Goal: Task Accomplishment & Management: Complete application form

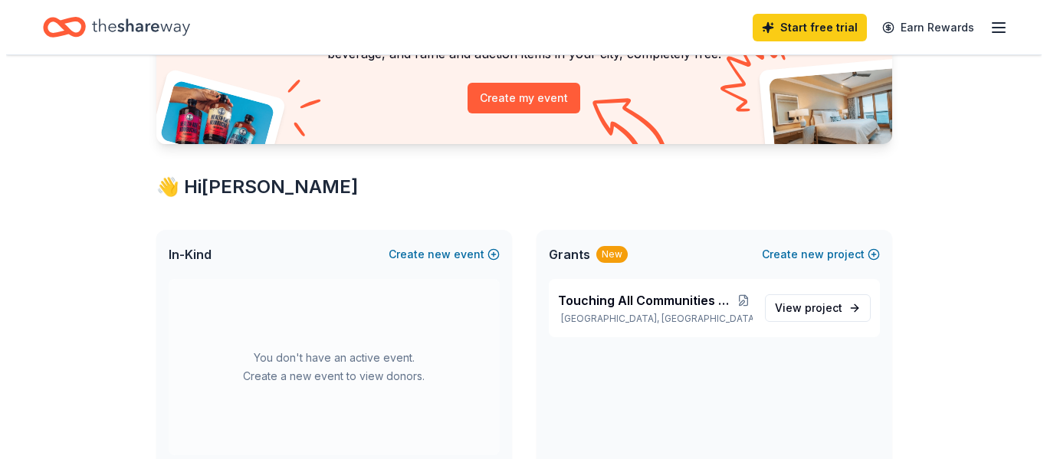
scroll to position [215, 0]
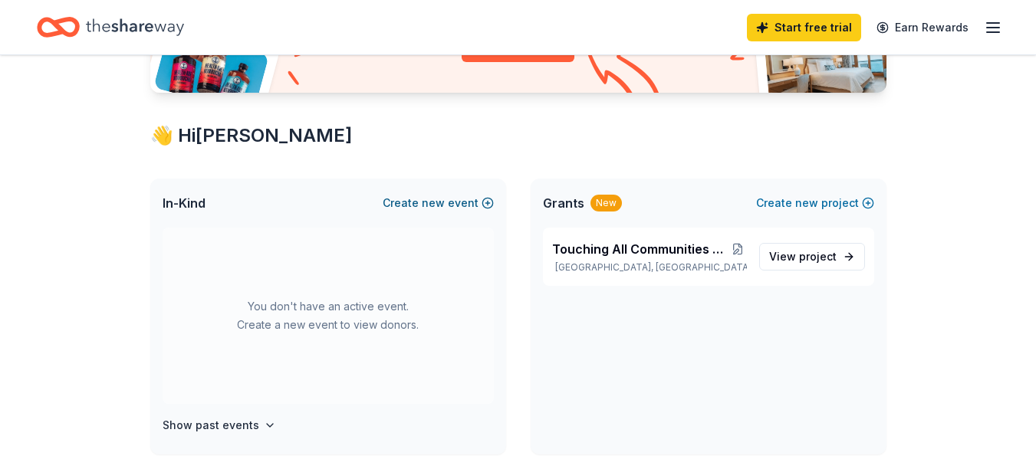
click at [489, 205] on button "Create new event" at bounding box center [438, 203] width 111 height 18
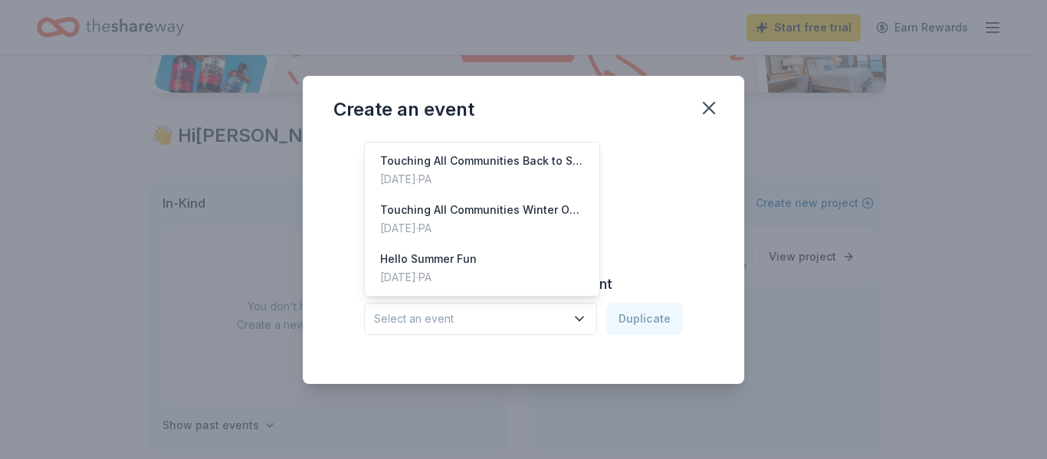
click at [580, 323] on icon "button" at bounding box center [579, 318] width 15 height 15
click at [492, 211] on div "Touching All Communities Winter Outreach" at bounding box center [482, 210] width 204 height 18
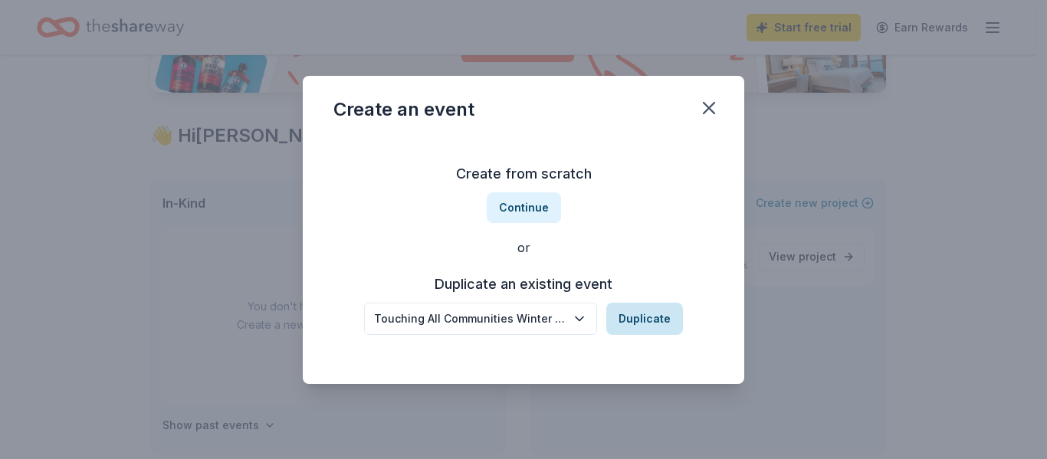
click at [642, 322] on button "Duplicate" at bounding box center [644, 319] width 77 height 32
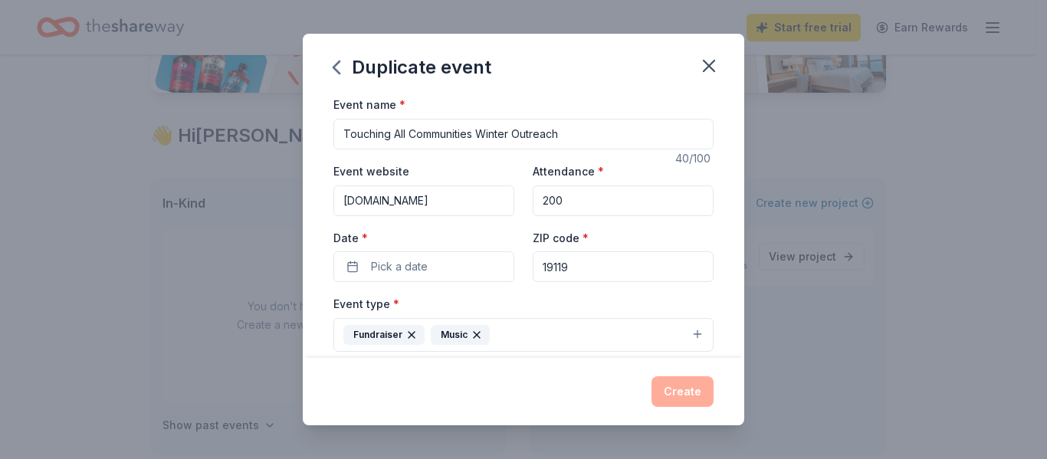
click at [569, 202] on input "200" at bounding box center [623, 201] width 181 height 31
type input "2"
click at [457, 262] on button "Pick a date" at bounding box center [424, 266] width 181 height 31
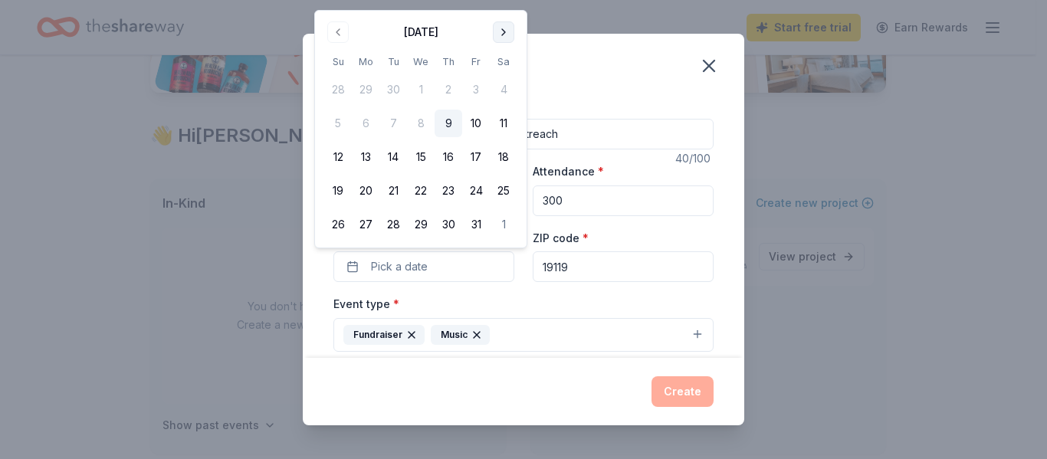
click at [501, 35] on button "Go to next month" at bounding box center [503, 31] width 21 height 21
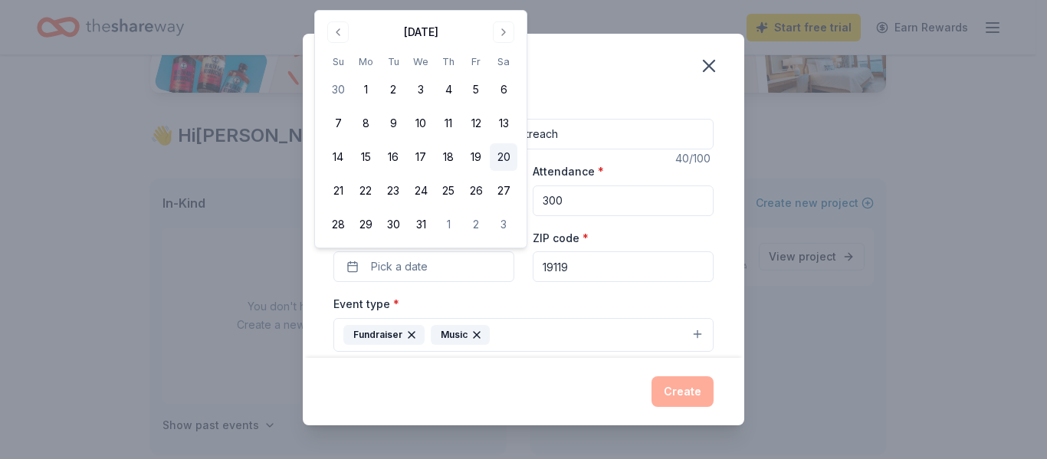
click at [499, 169] on button "20" at bounding box center [504, 157] width 28 height 28
click at [639, 272] on input "19119" at bounding box center [623, 266] width 181 height 31
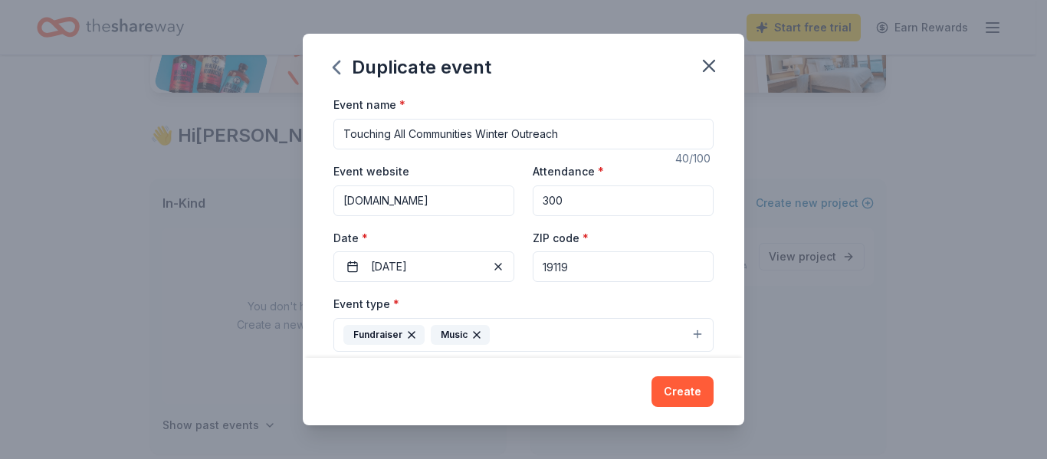
click at [551, 200] on input "300" at bounding box center [623, 201] width 181 height 31
type input "200"
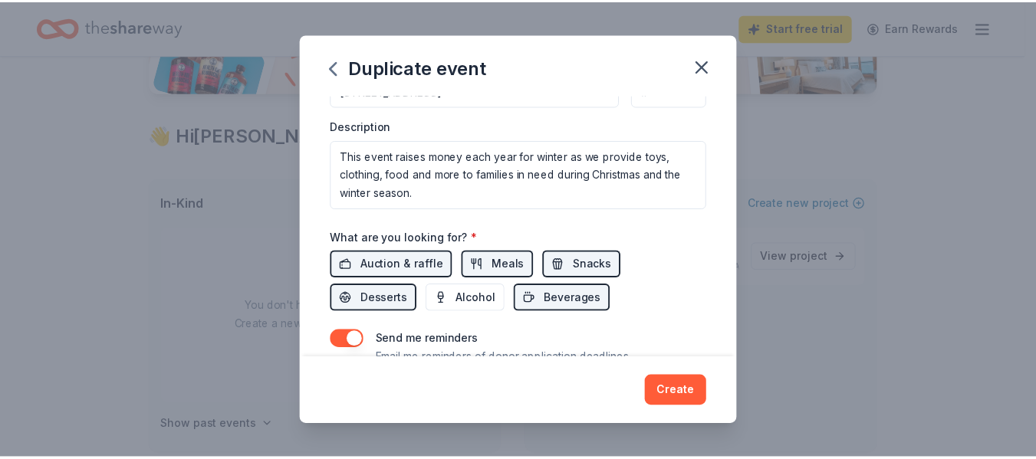
scroll to position [182, 0]
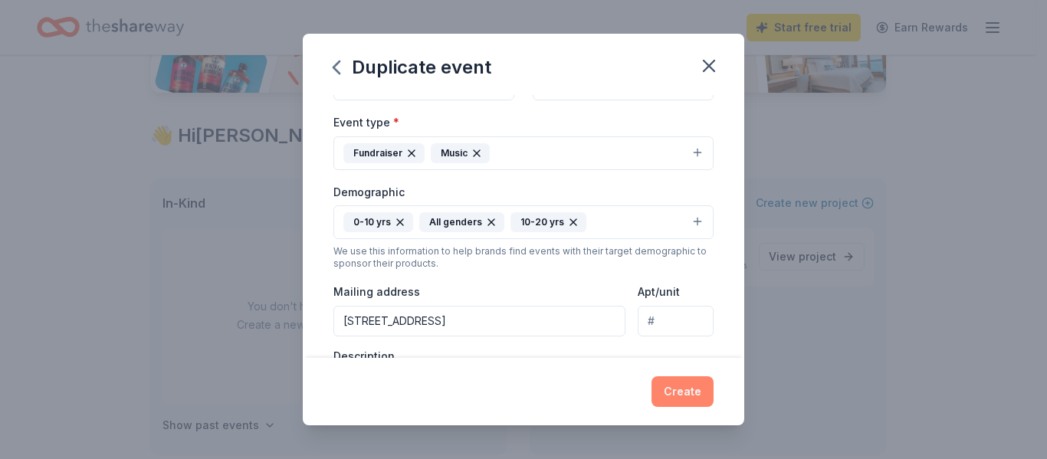
click at [687, 385] on button "Create" at bounding box center [683, 391] width 62 height 31
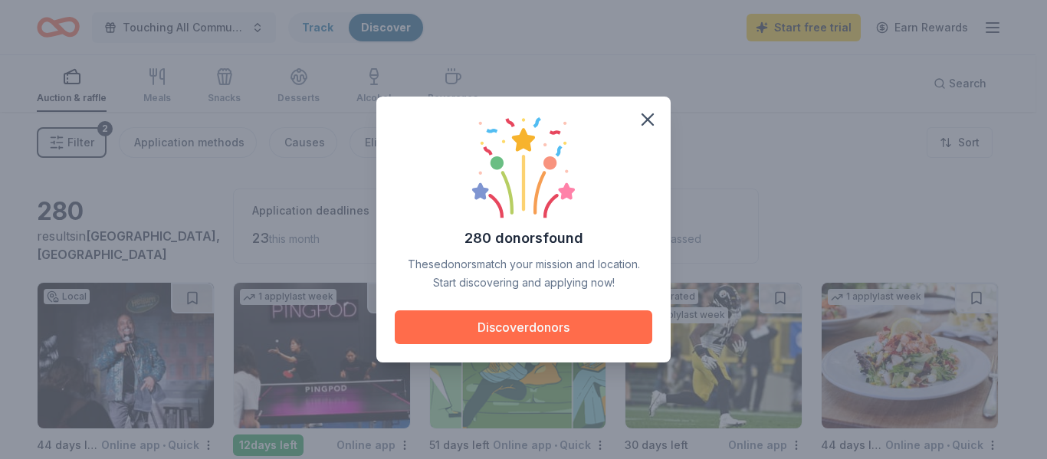
click at [499, 313] on button "Discover donors" at bounding box center [524, 328] width 258 height 34
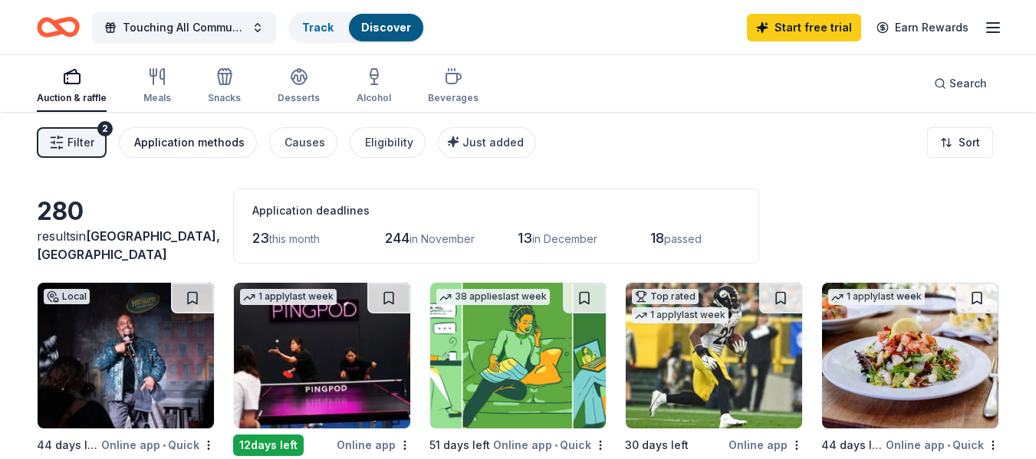
click at [182, 144] on div "Application methods" at bounding box center [189, 142] width 110 height 18
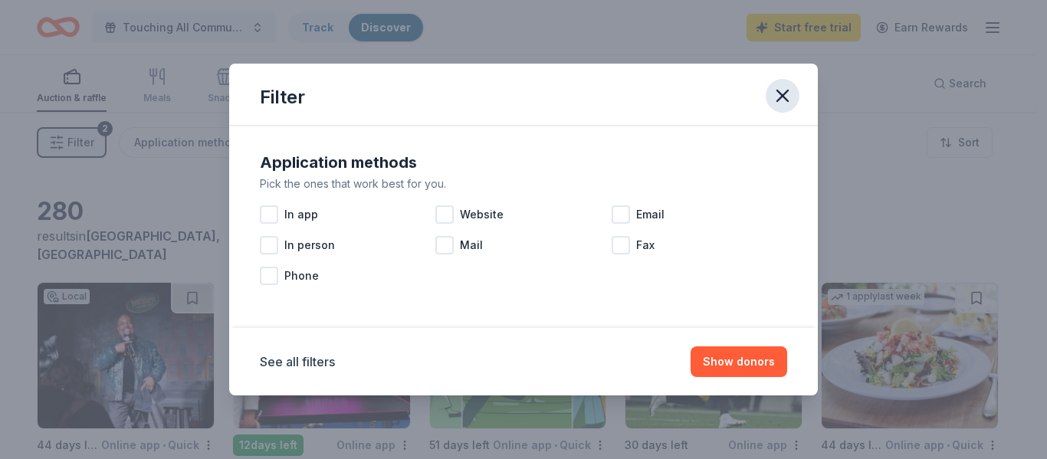
click at [786, 97] on icon "button" at bounding box center [782, 95] width 21 height 21
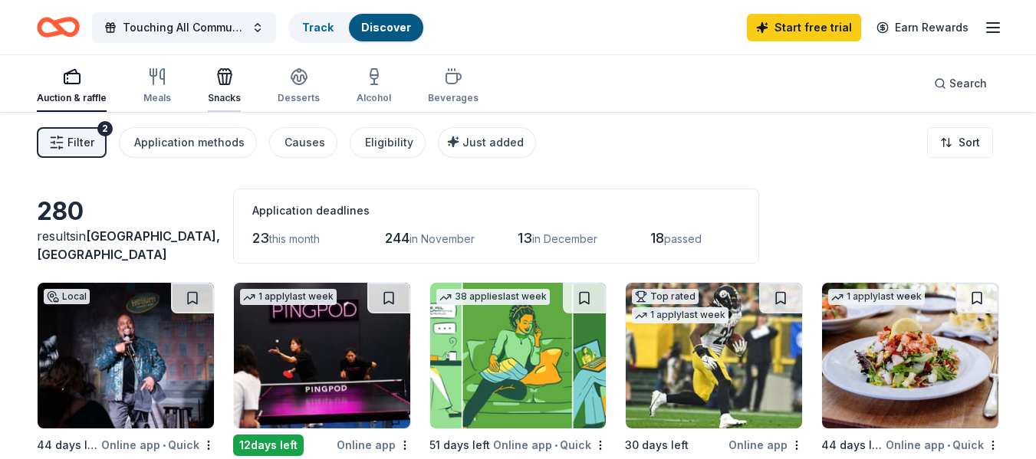
click at [222, 83] on icon "button" at bounding box center [224, 76] width 18 height 18
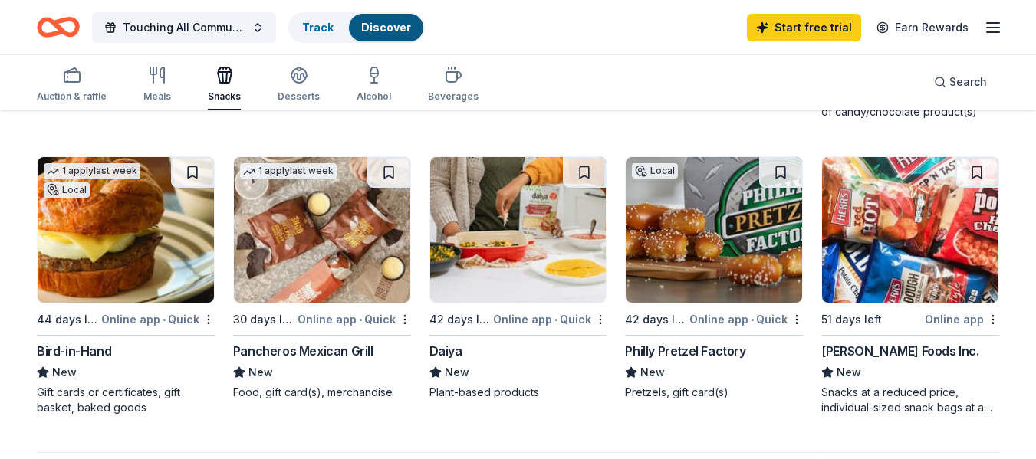
scroll to position [1001, 0]
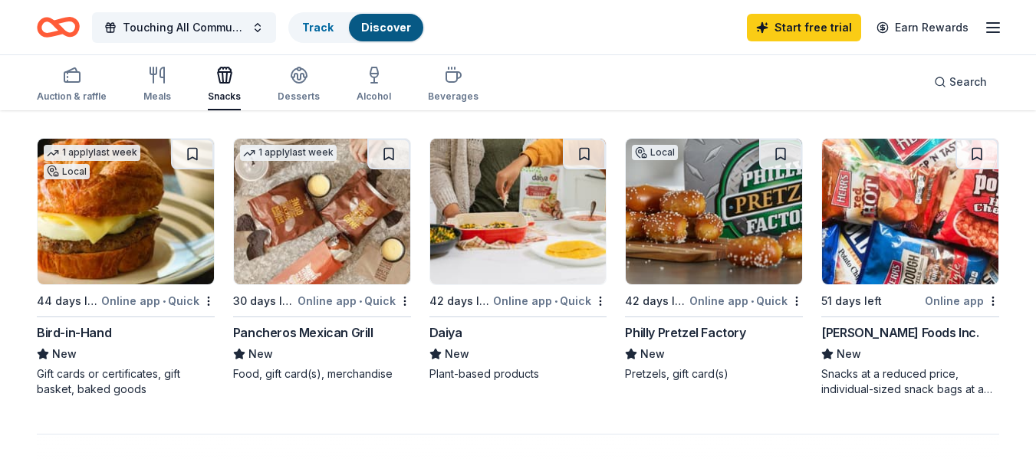
click at [751, 285] on div "Local 42 days left Online app • Quick Philly Pretzel Factory New Pretzels, gift…" at bounding box center [714, 260] width 178 height 244
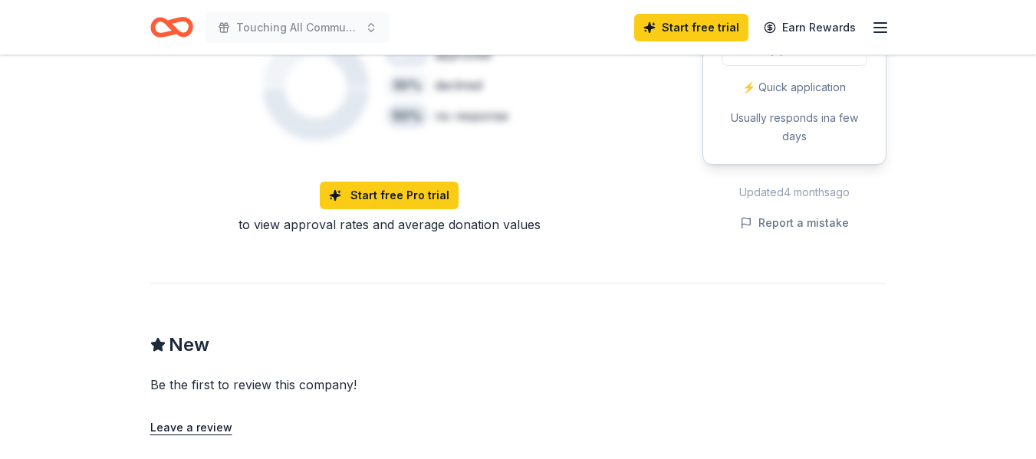
scroll to position [705, 0]
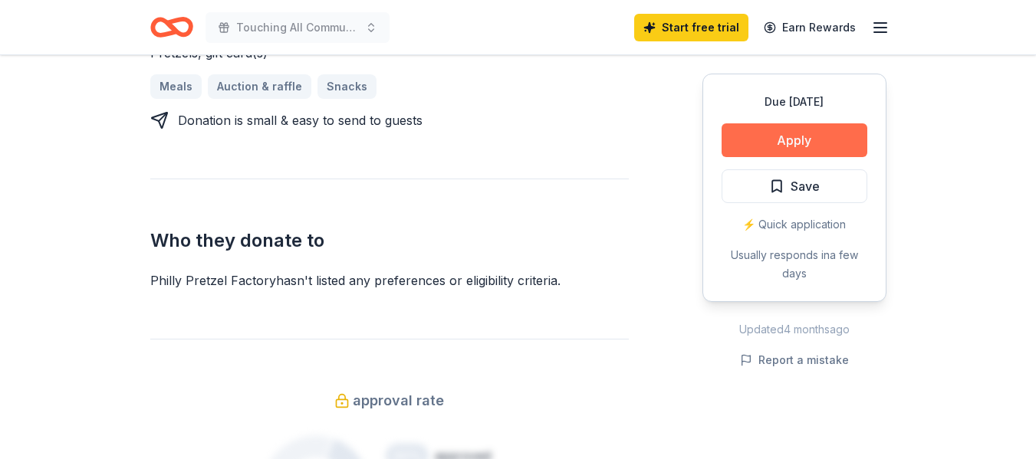
click at [812, 146] on button "Apply" at bounding box center [794, 140] width 146 height 34
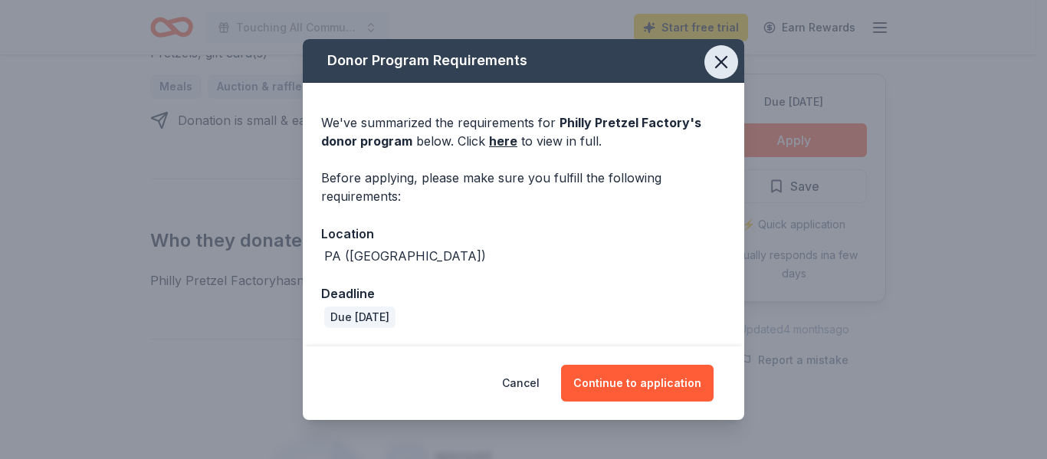
click at [724, 68] on icon "button" at bounding box center [721, 61] width 21 height 21
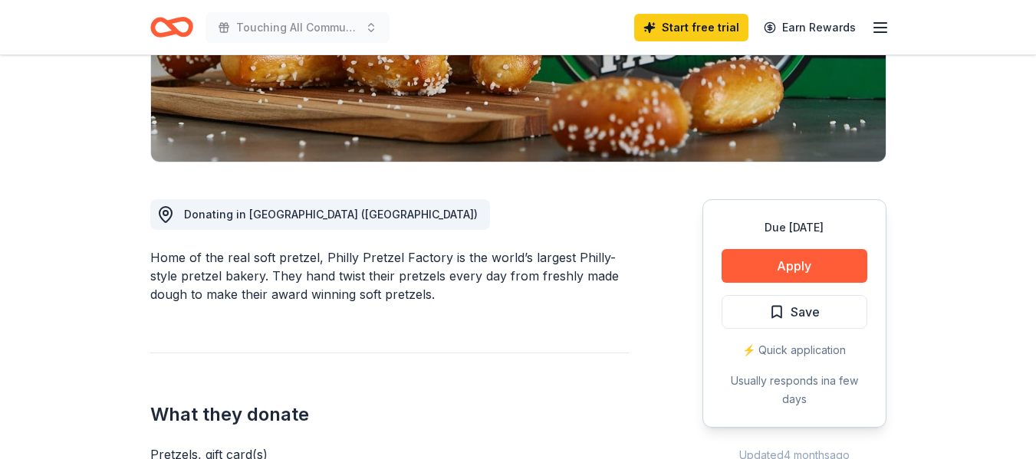
scroll to position [32, 0]
